Goal: Answer question/provide support

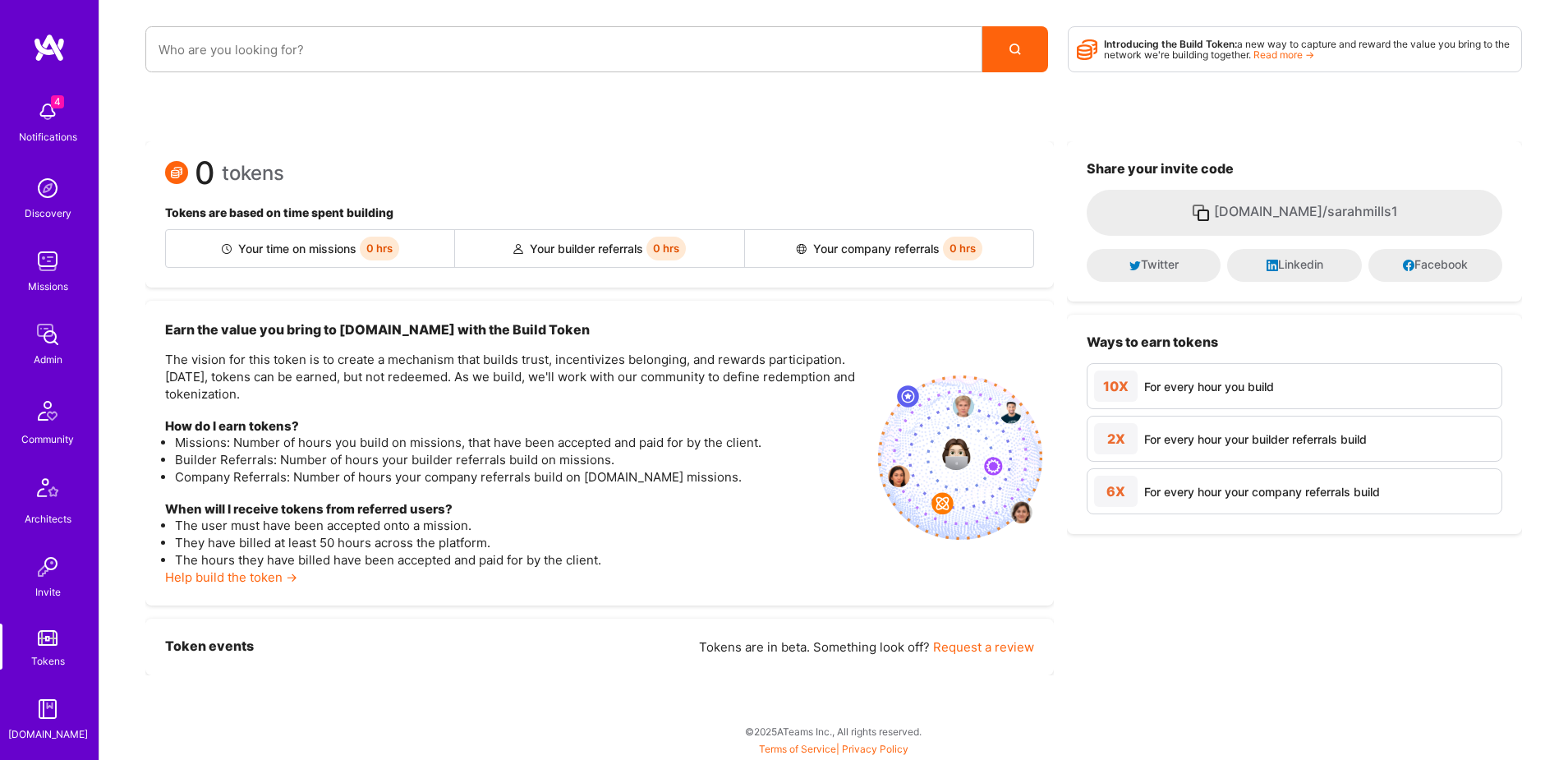
scroll to position [289, 0]
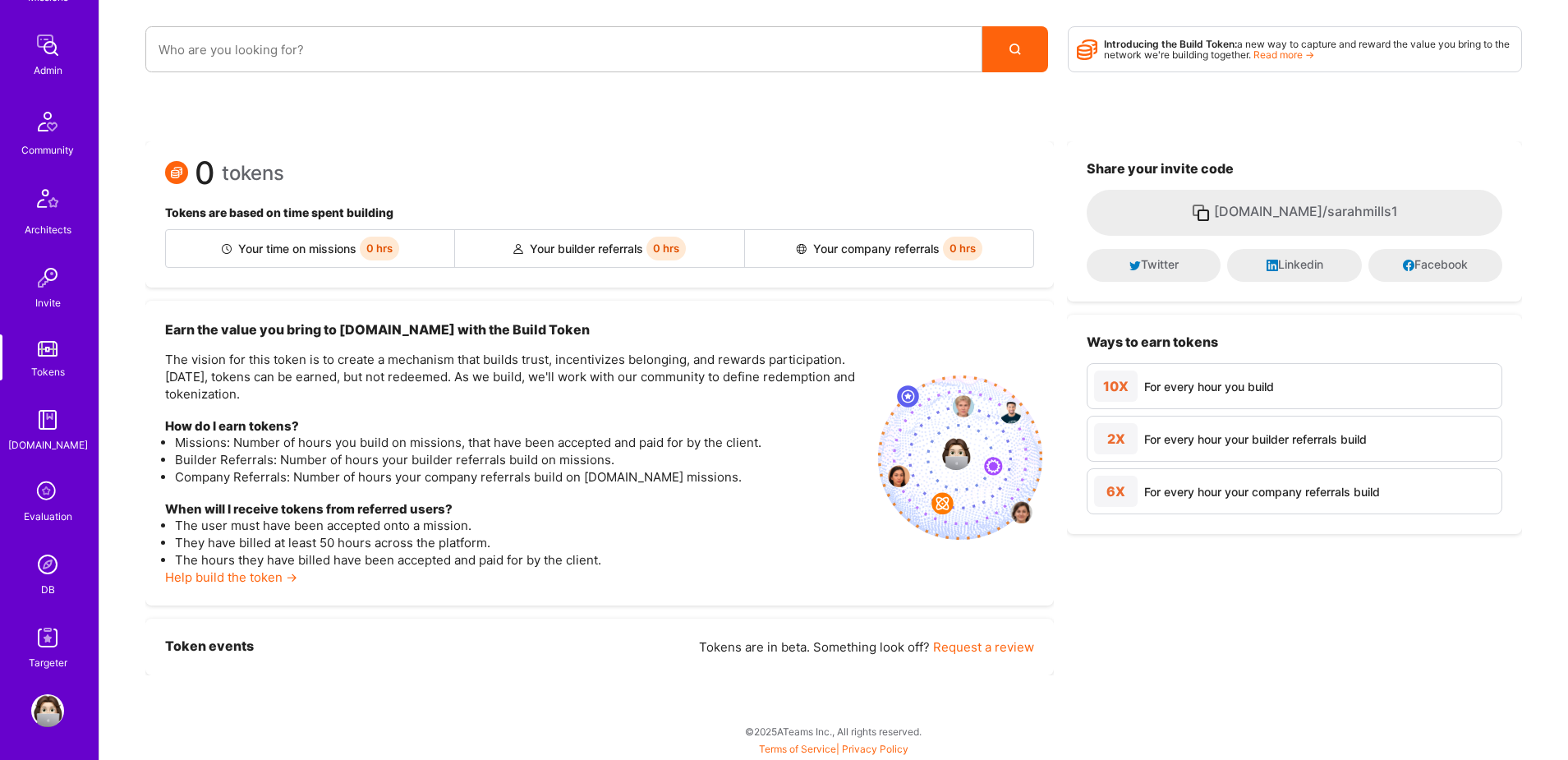
click at [49, 560] on img at bounding box center [47, 564] width 33 height 33
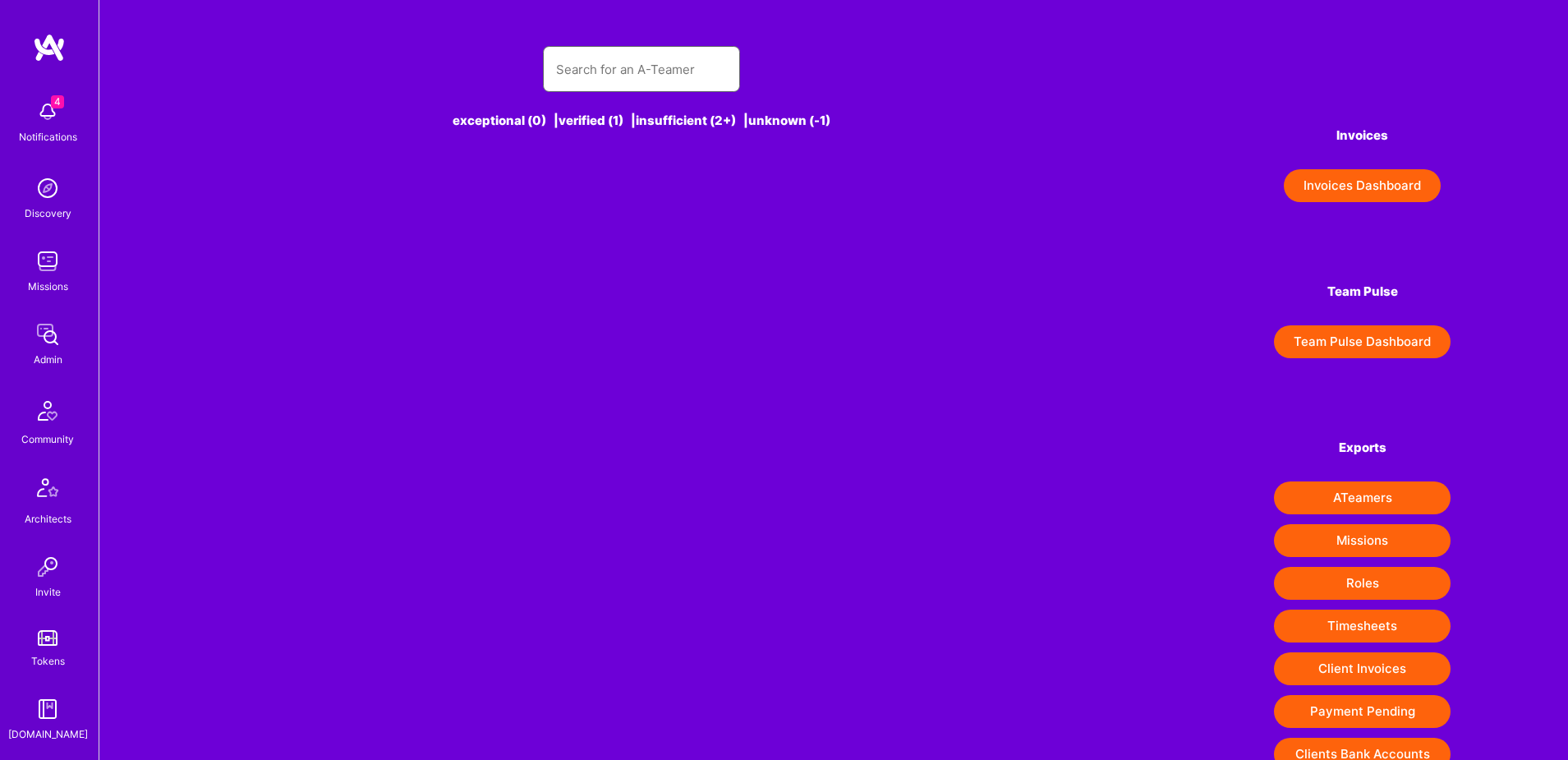
click at [592, 80] on input "text" at bounding box center [641, 69] width 171 height 42
paste input "https://platform.a.team/ivanskoro"
type input "https://platform.a.team/ivanskoro"
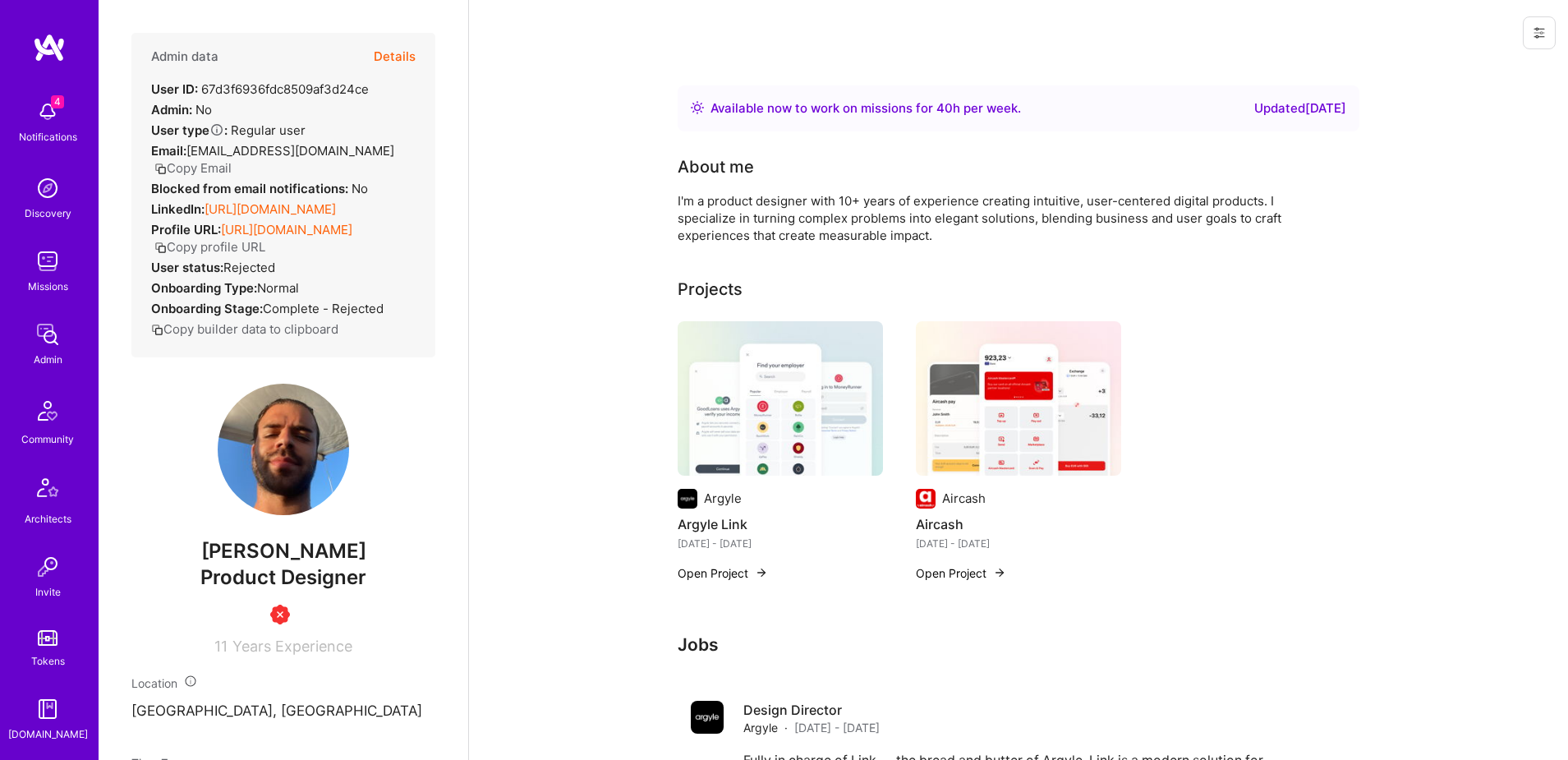
click at [393, 53] on button "Details" at bounding box center [395, 56] width 42 height 48
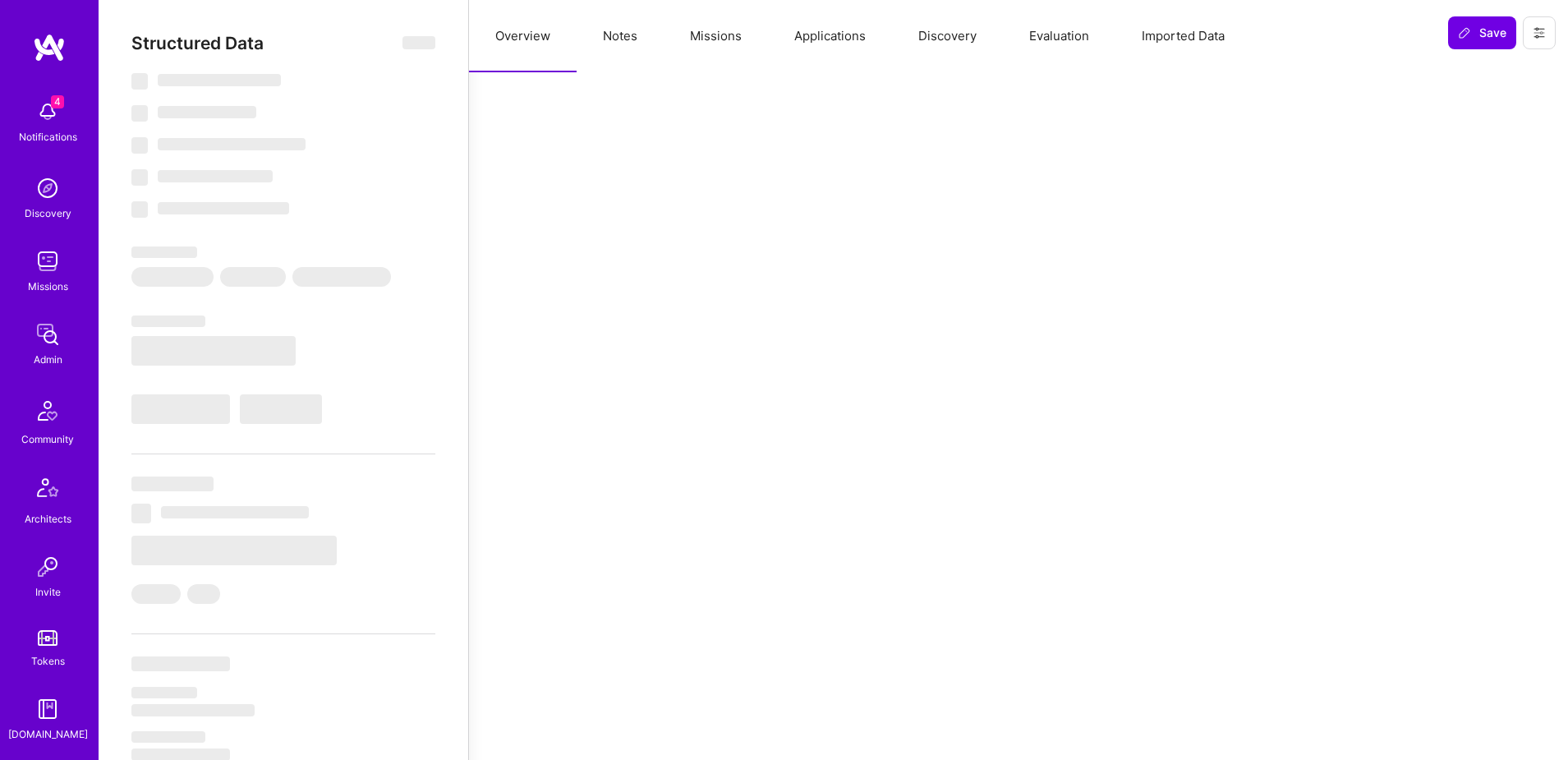
select select "Right Now"
select select "Insufficient"
select select "HR"
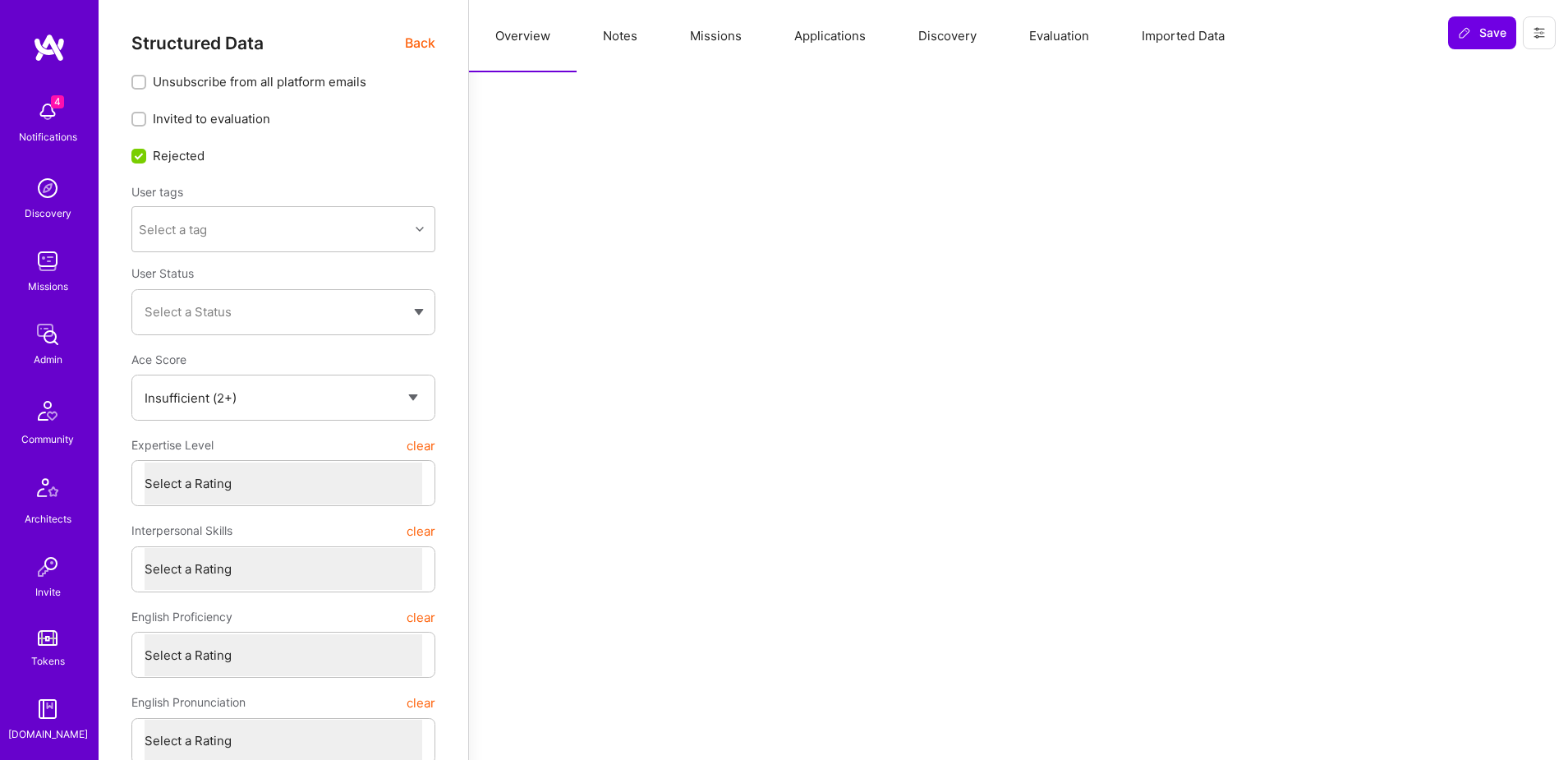
click at [615, 36] on button "Notes" at bounding box center [620, 36] width 87 height 73
type textarea "x"
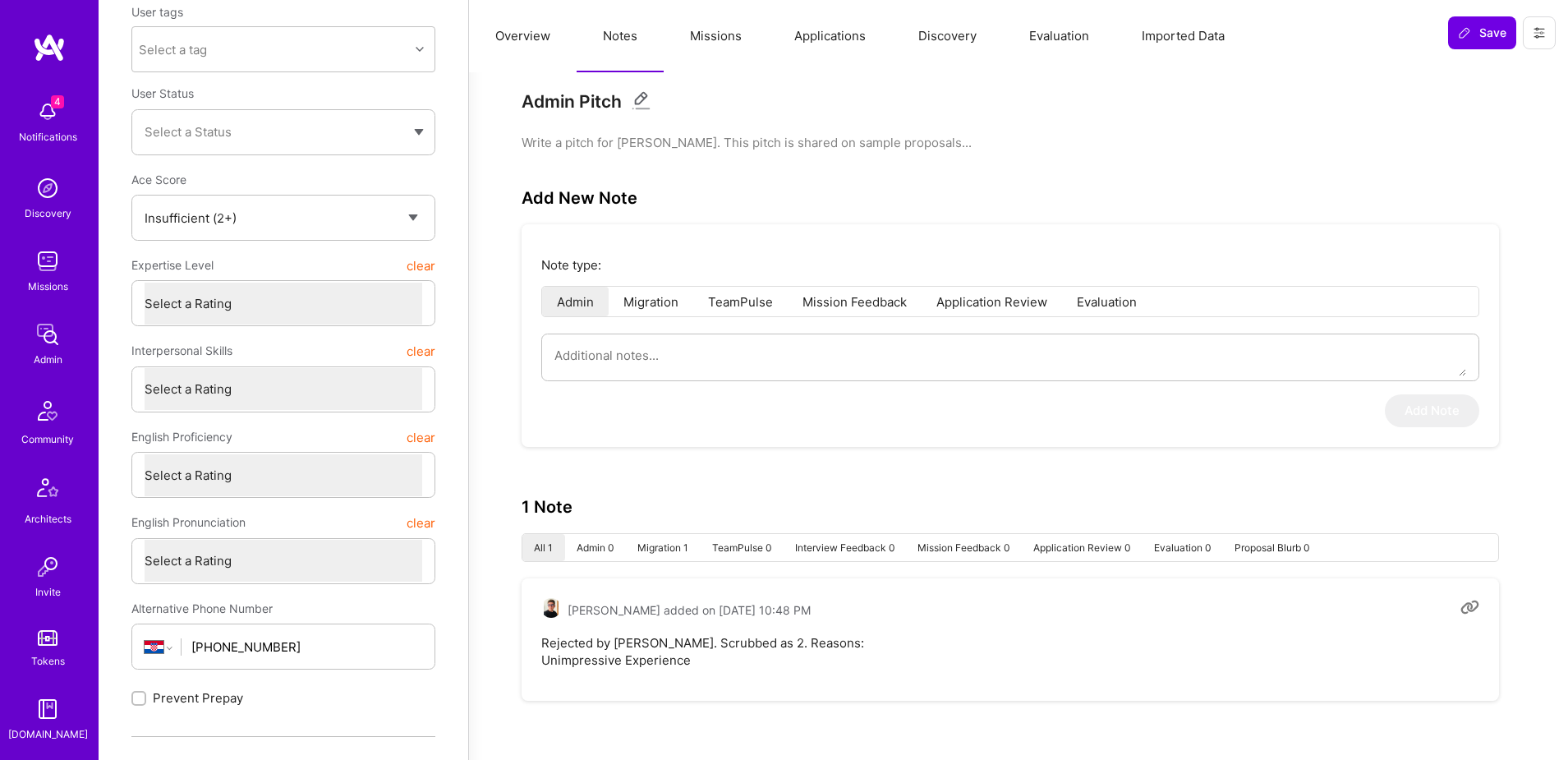
scroll to position [347, 0]
